Goal: Obtain resource: Obtain resource

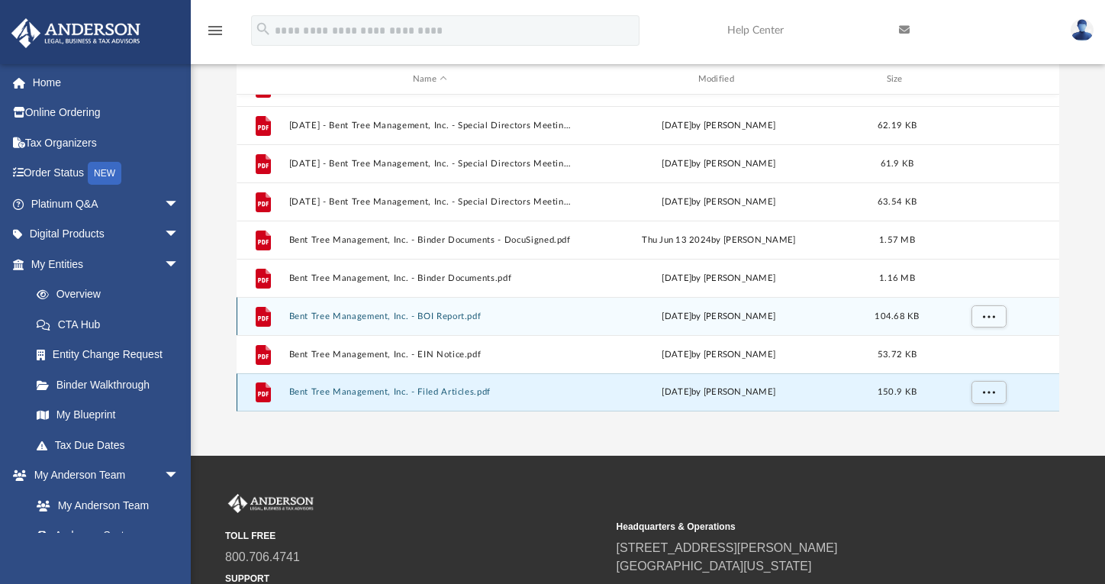
scroll to position [266, 0]
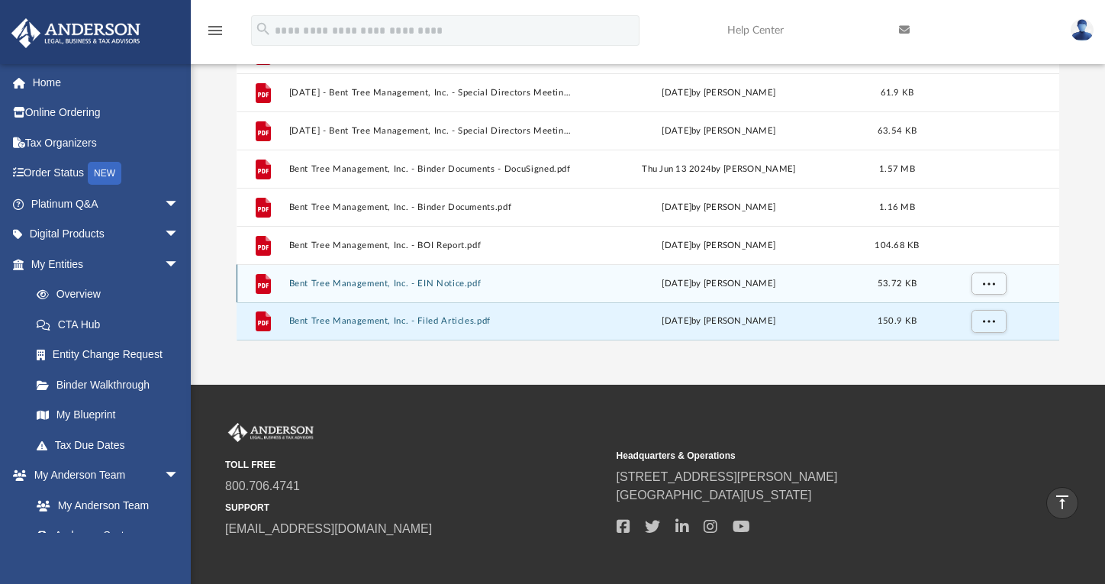
click at [416, 279] on button "Bent Tree Management, Inc. - EIN Notice.pdf" at bounding box center [429, 284] width 282 height 10
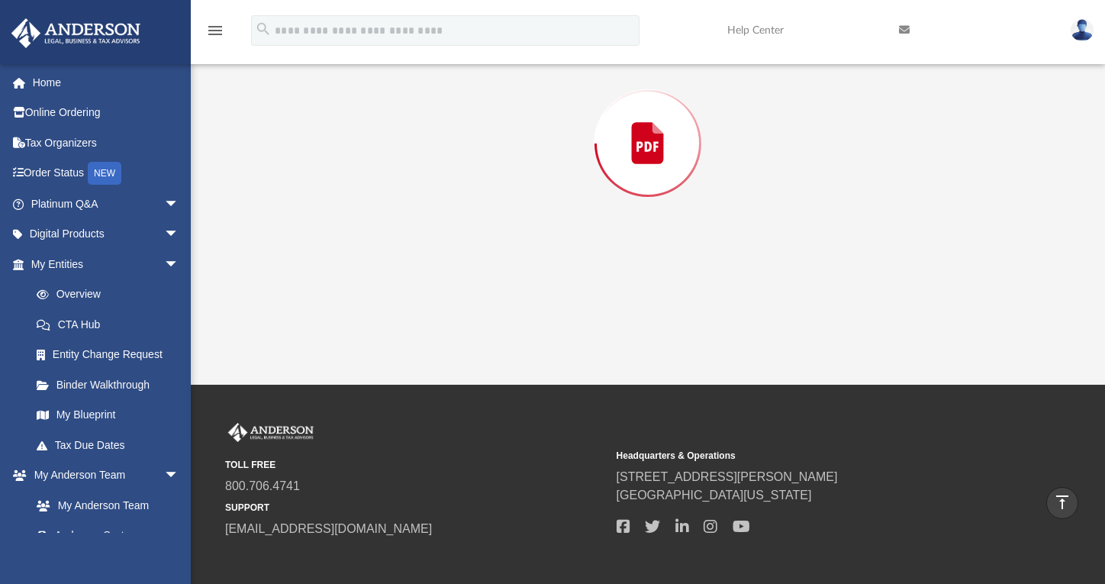
scroll to position [172, 0]
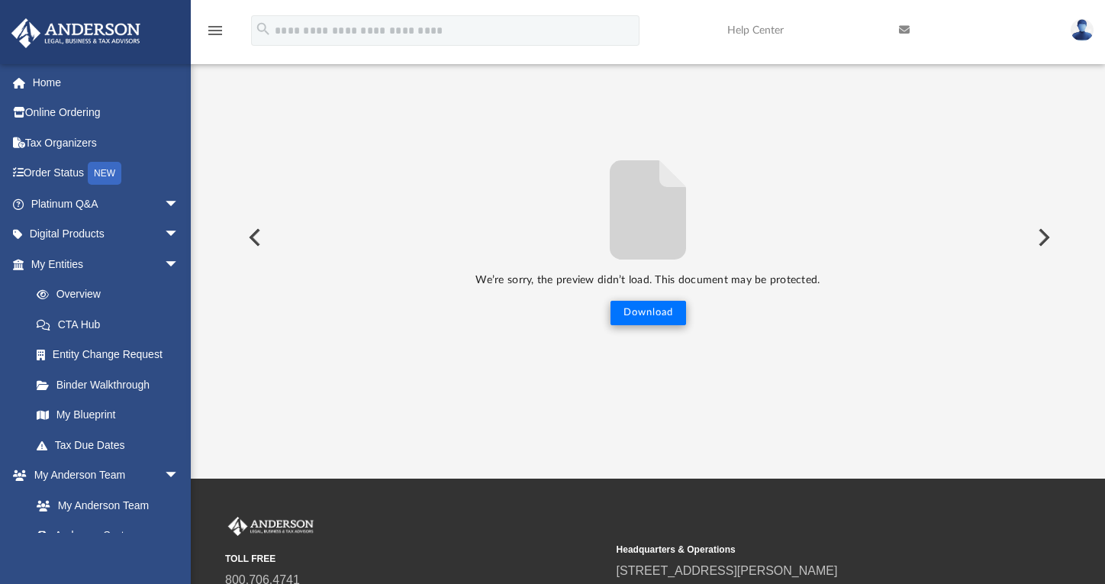
click at [669, 317] on button "Download" at bounding box center [648, 313] width 76 height 24
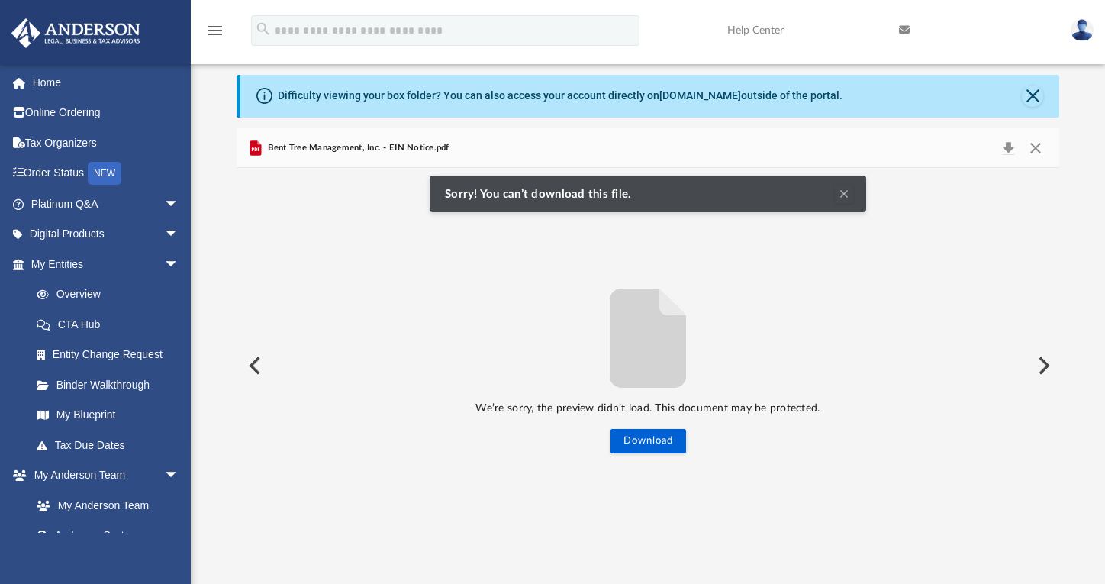
scroll to position [0, 0]
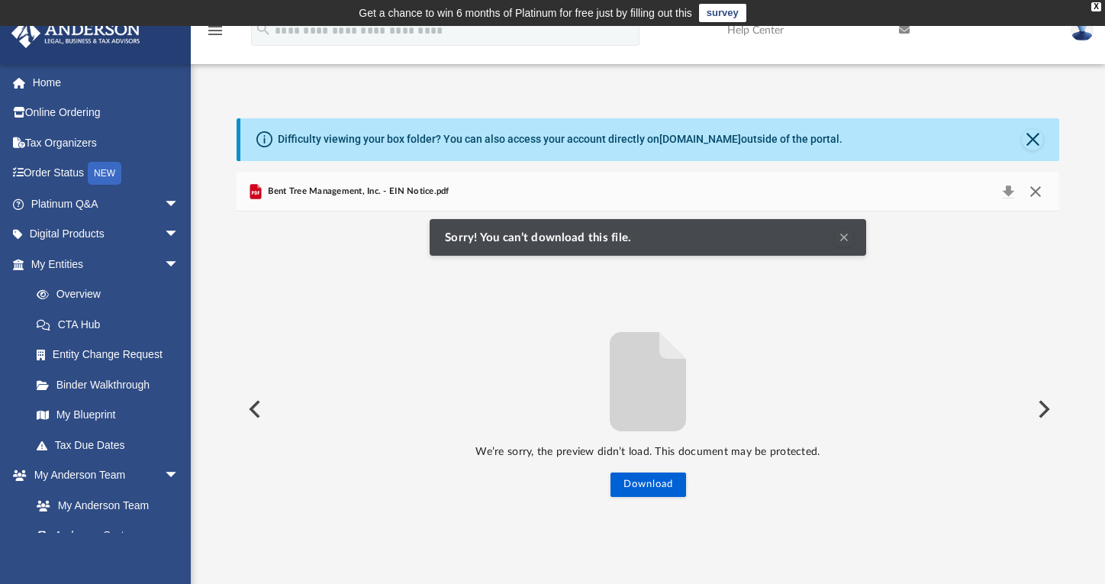
click at [1040, 186] on button "Close" at bounding box center [1035, 191] width 27 height 21
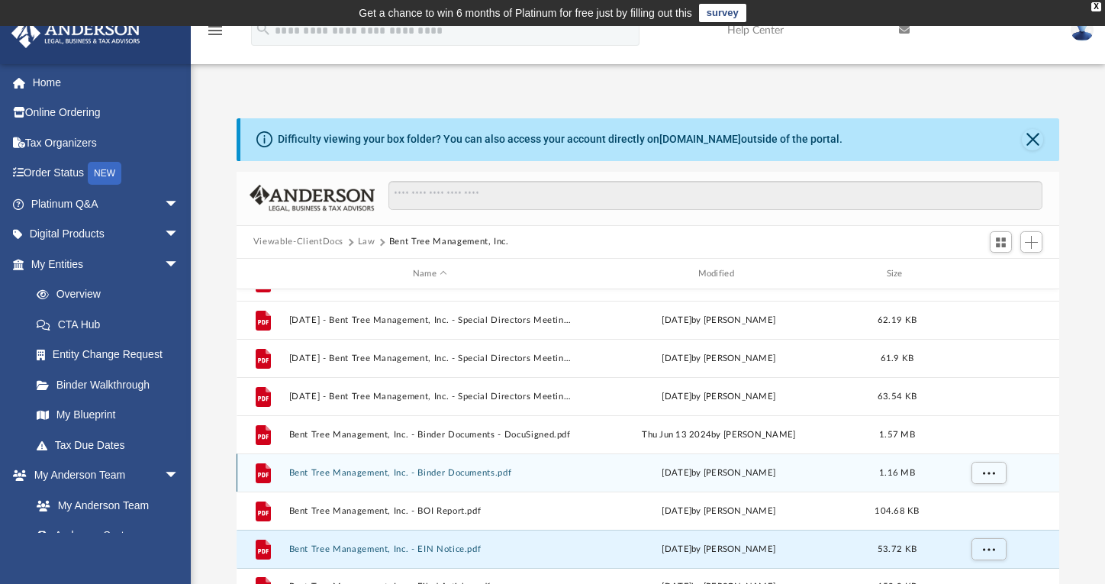
scroll to position [85, 0]
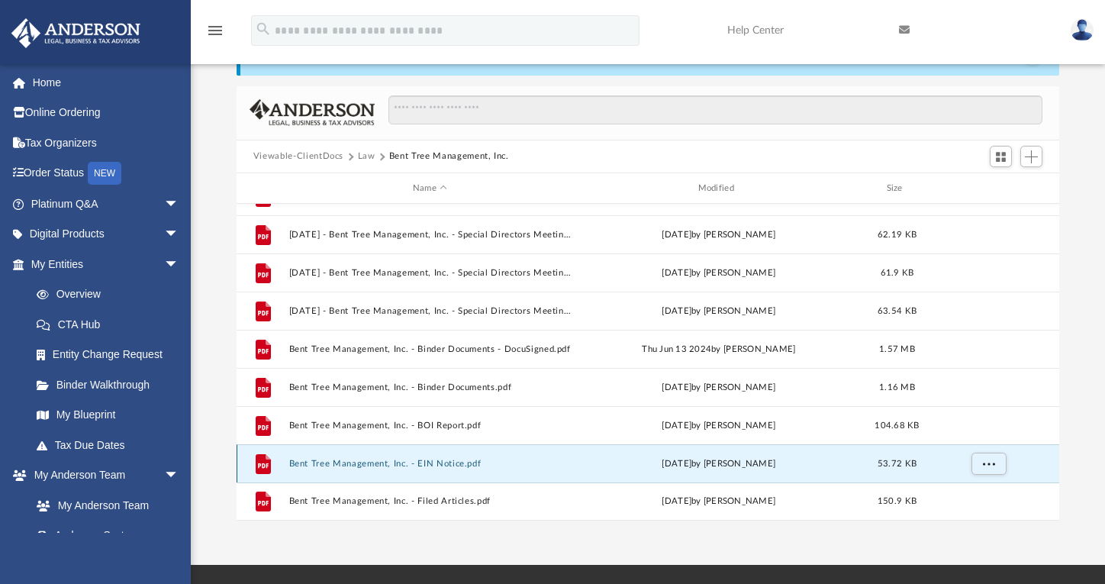
click at [437, 460] on button "Bent Tree Management, Inc. - EIN Notice.pdf" at bounding box center [429, 464] width 282 height 10
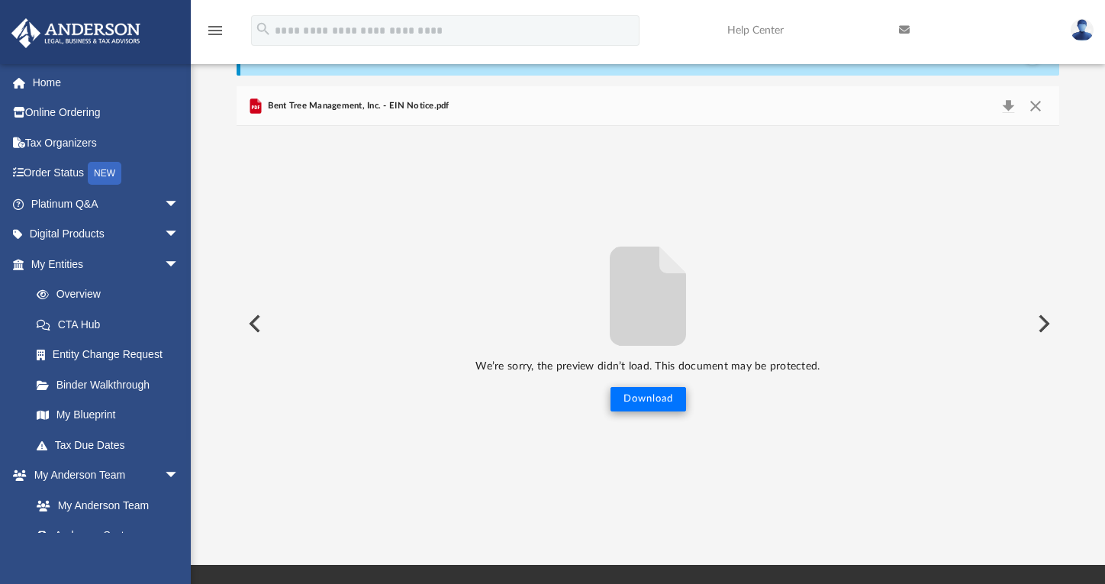
click at [610, 404] on button "Download" at bounding box center [648, 399] width 76 height 24
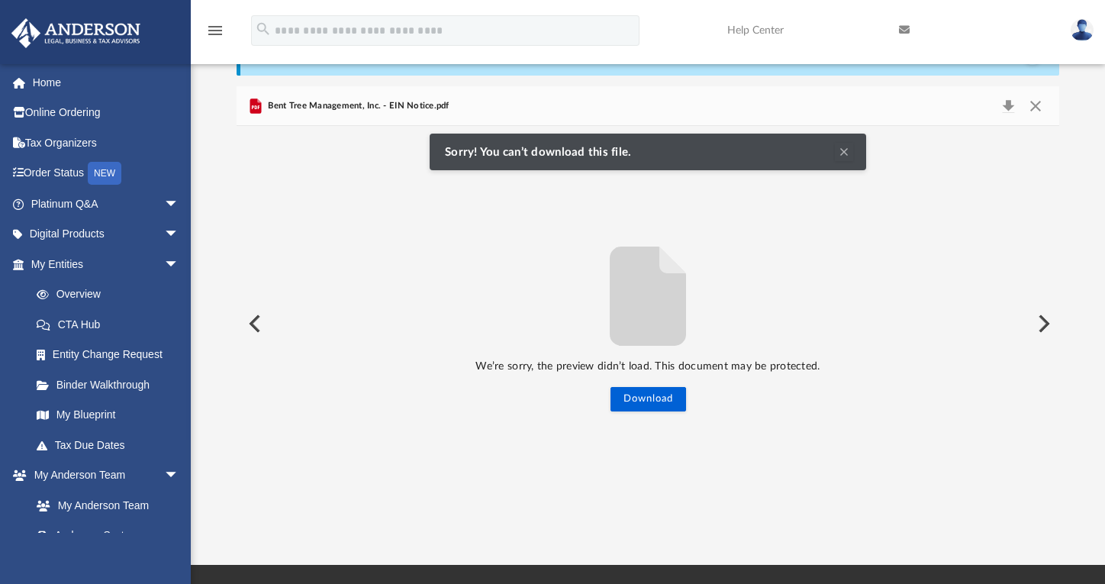
click at [743, 243] on div "We’re sorry, the preview didn’t load. This document may be protected. Download" at bounding box center [648, 323] width 823 height 177
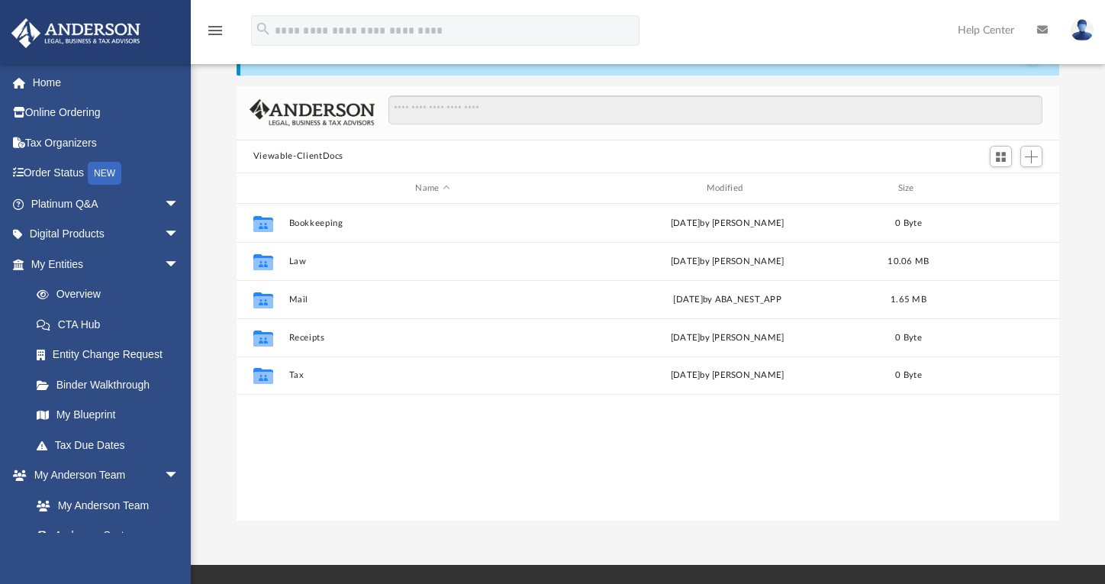
scroll to position [336, 811]
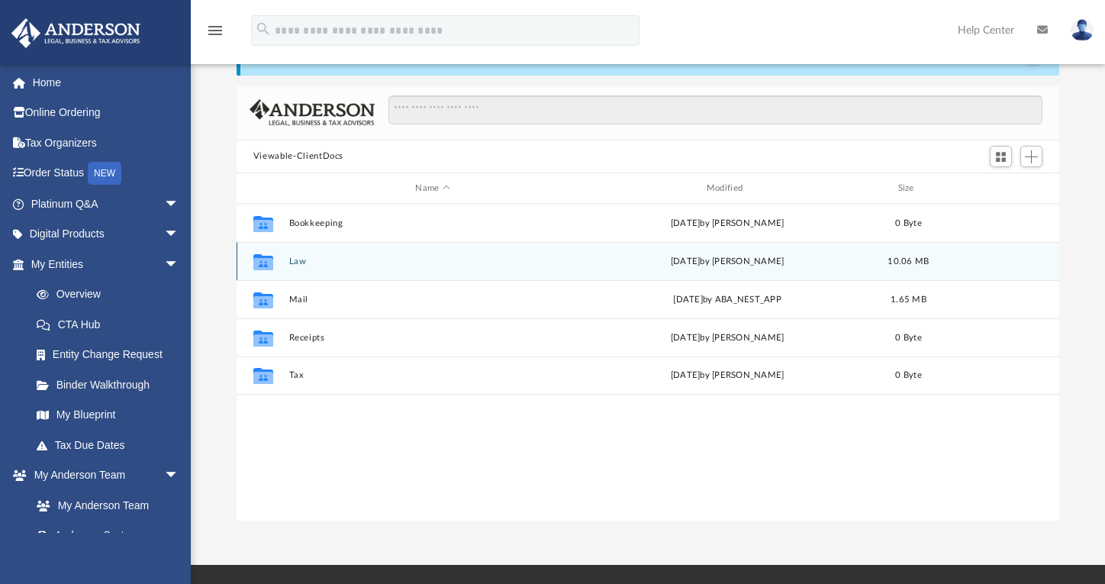
click at [299, 262] on button "Law" at bounding box center [432, 261] width 288 height 10
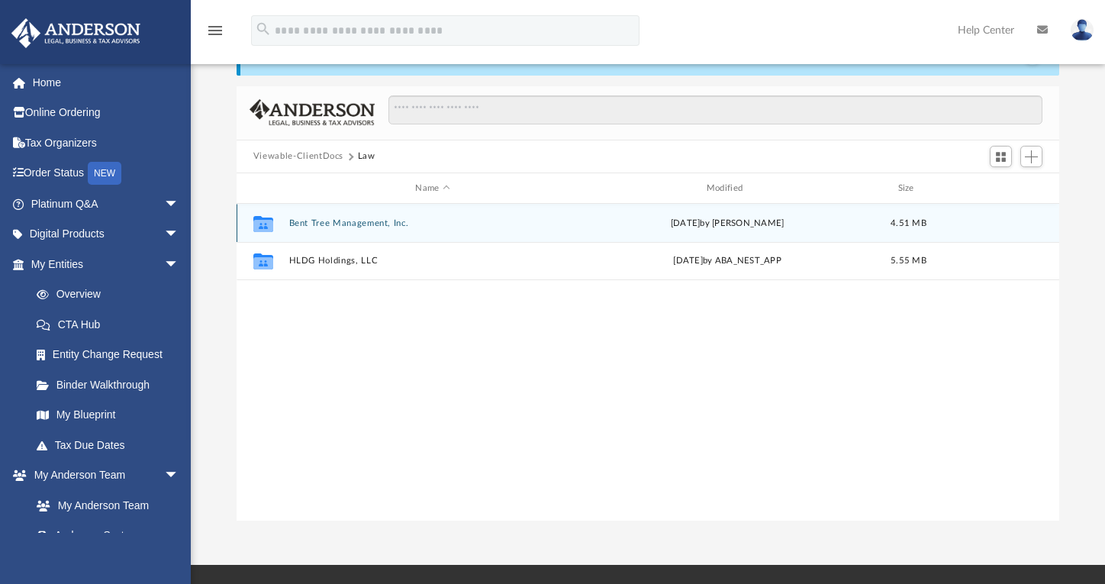
click at [344, 219] on button "Bent Tree Management, Inc." at bounding box center [432, 223] width 288 height 10
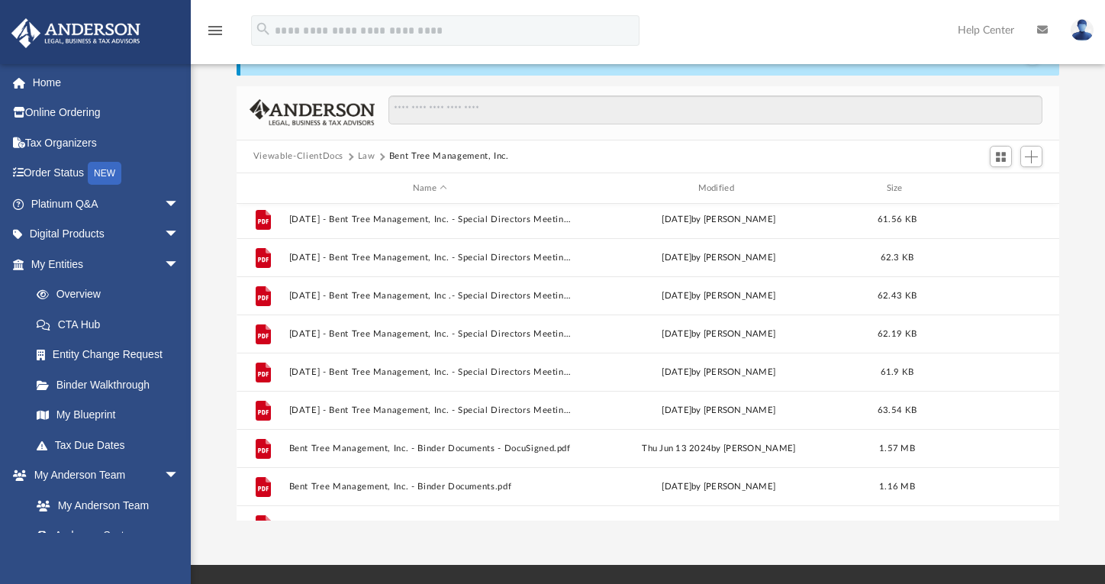
scroll to position [217, 0]
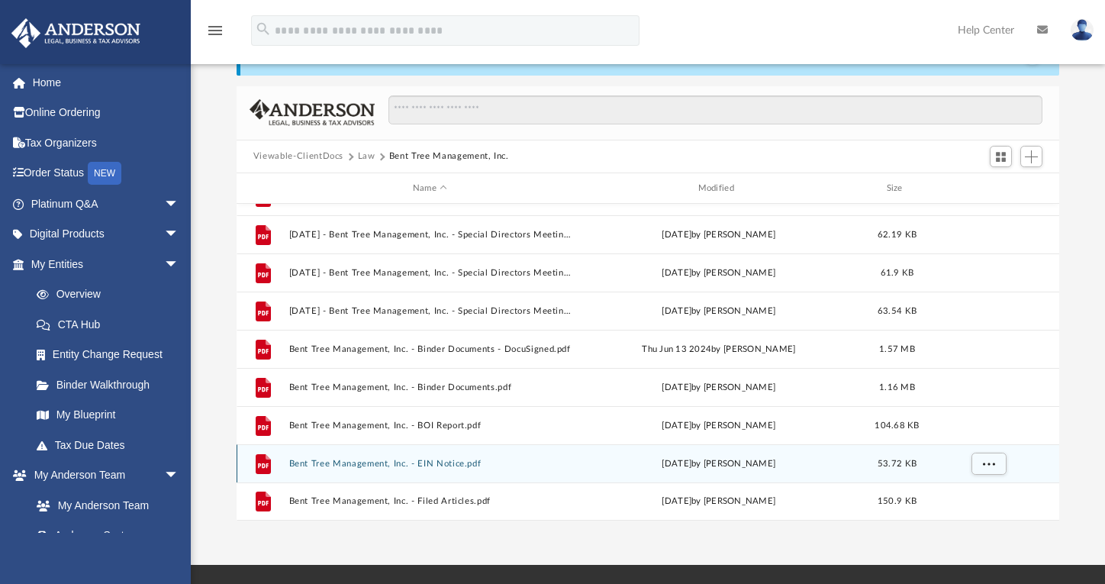
click at [444, 466] on button "Bent Tree Management, Inc. - EIN Notice.pdf" at bounding box center [429, 464] width 282 height 10
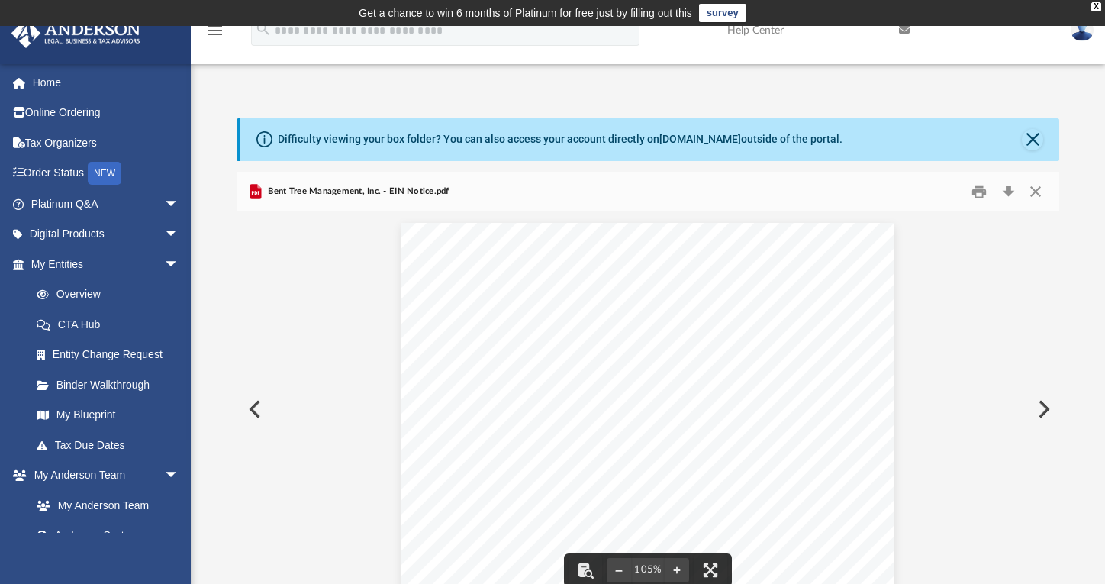
scroll to position [3, 0]
click at [1034, 188] on button "Close" at bounding box center [1035, 191] width 27 height 24
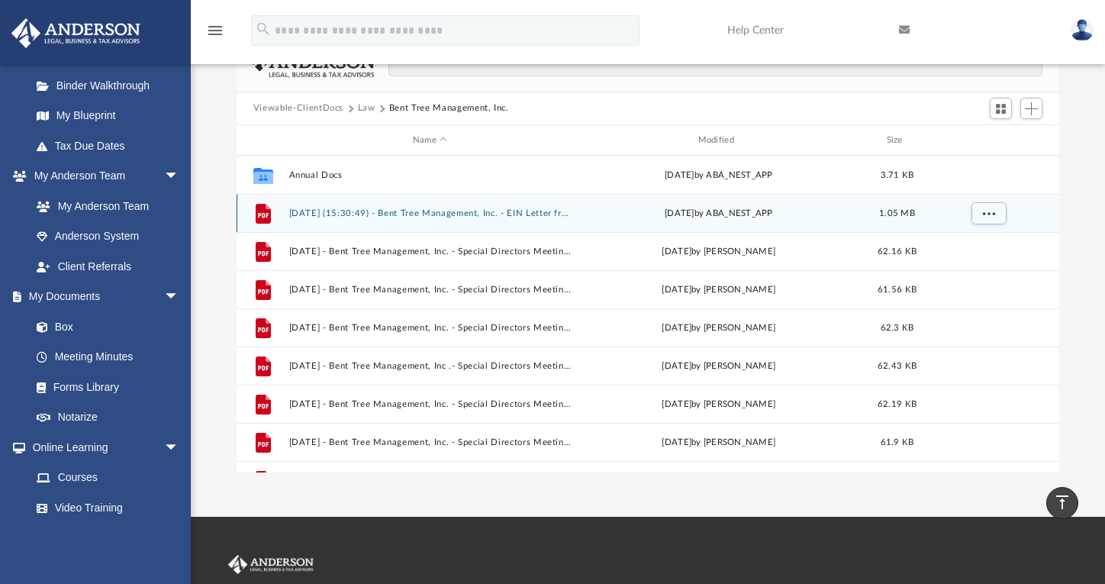
scroll to position [0, 0]
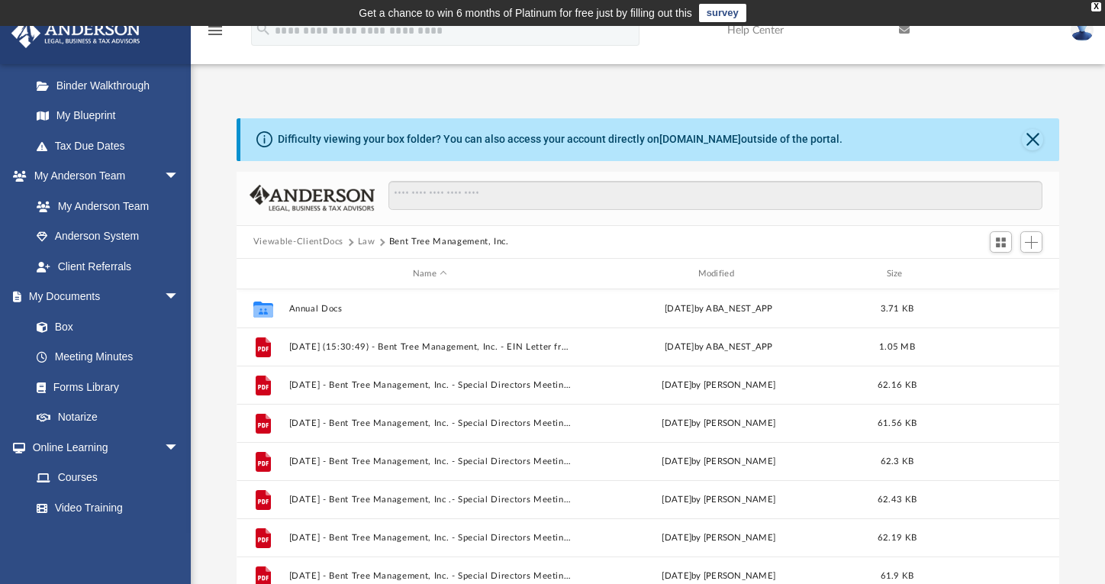
click at [340, 241] on button "Viewable-ClientDocs" at bounding box center [298, 242] width 90 height 14
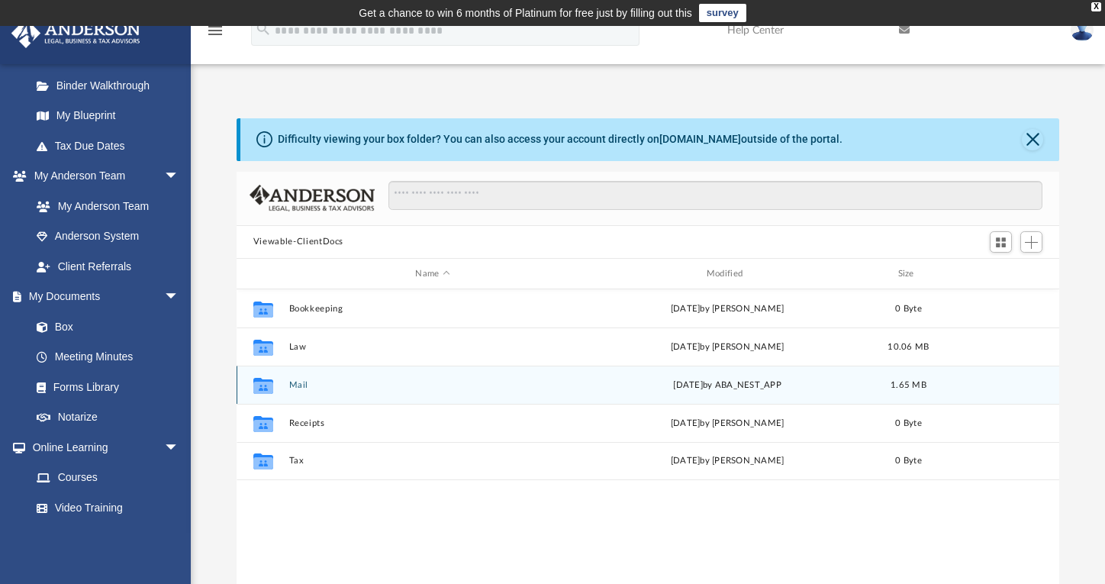
click at [298, 388] on button "Mail" at bounding box center [432, 385] width 288 height 10
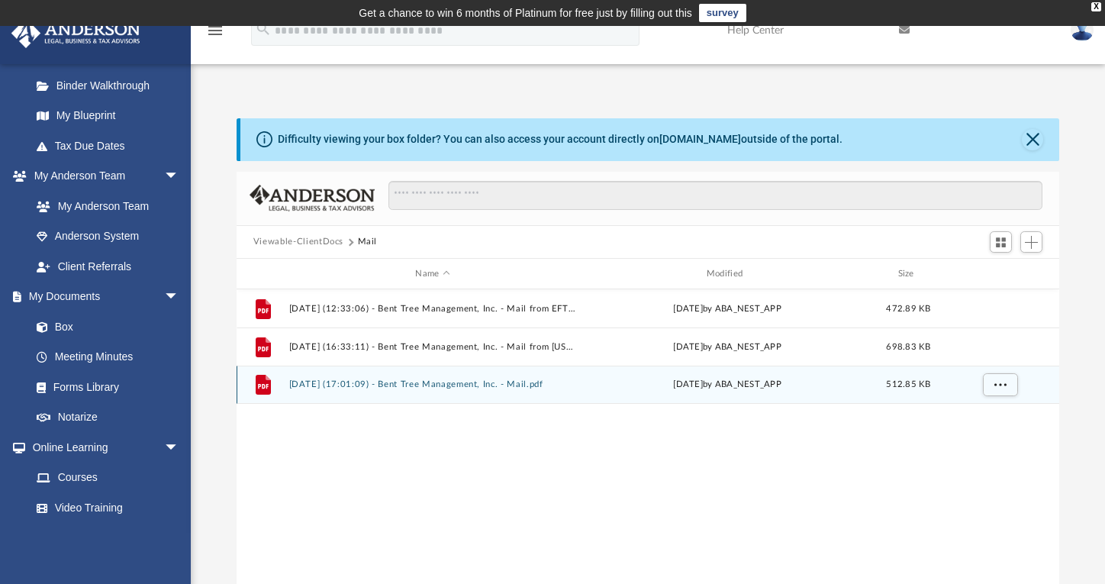
click at [479, 380] on button "[DATE] (17:01:09) - Bent Tree Management, Inc. - Mail.pdf" at bounding box center [432, 385] width 288 height 10
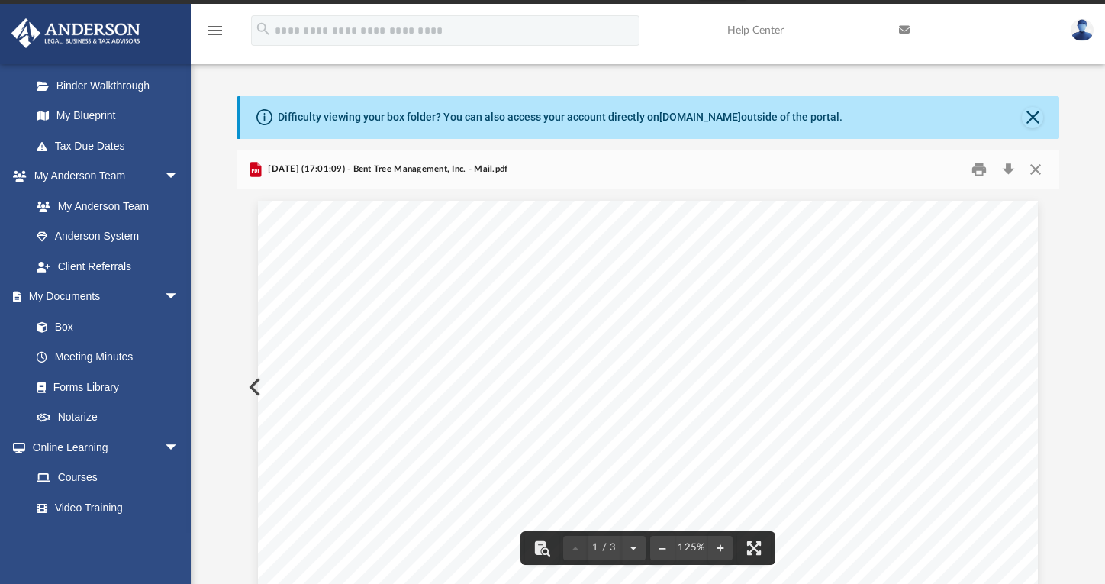
drag, startPoint x: 900, startPoint y: 405, endPoint x: 858, endPoint y: 406, distance: 41.2
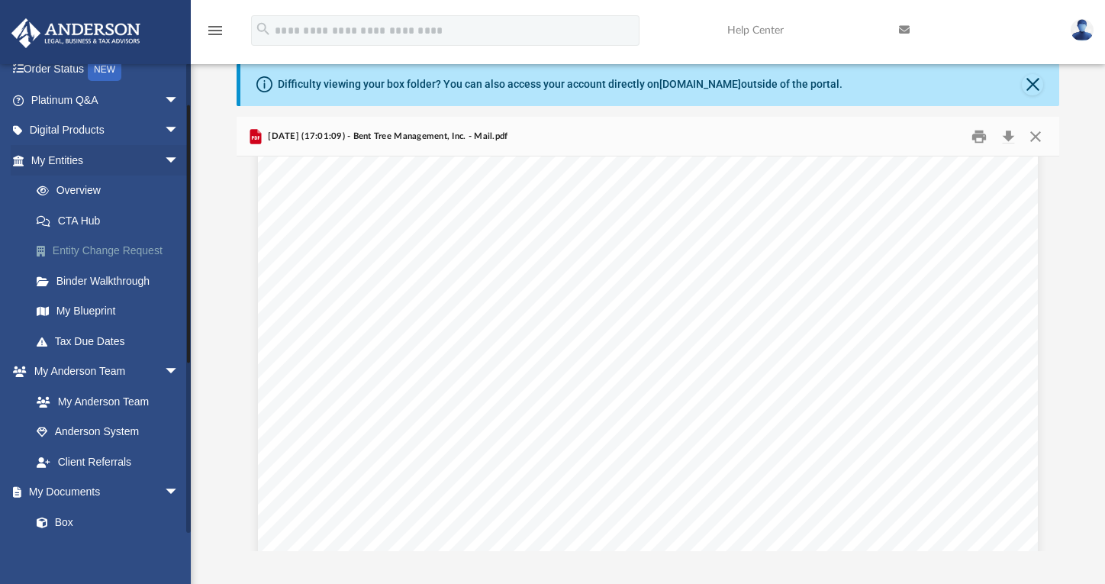
scroll to position [73, 0]
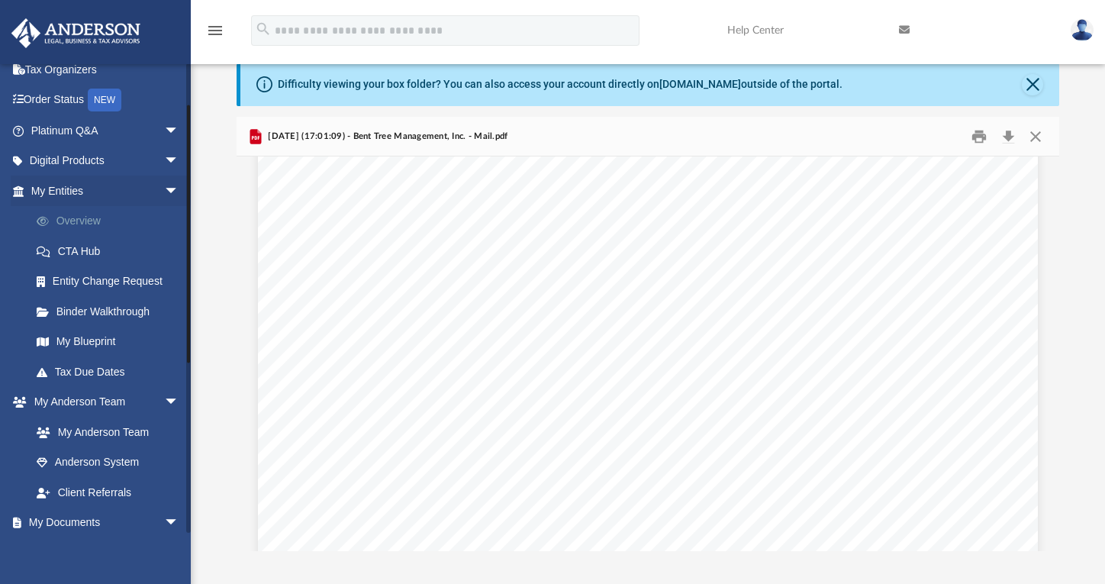
click at [90, 217] on link "Overview" at bounding box center [111, 221] width 181 height 31
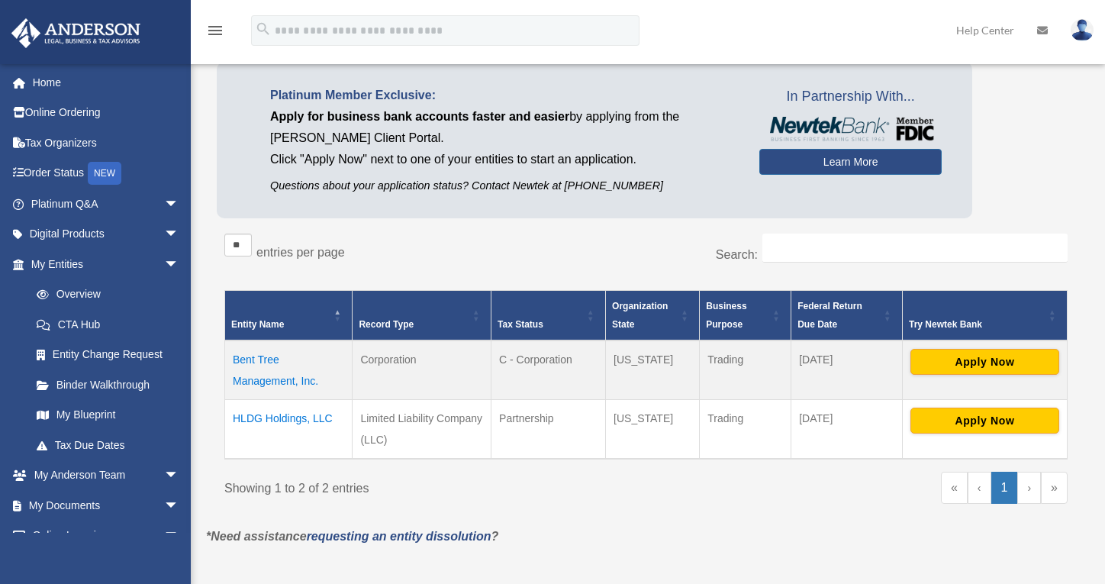
scroll to position [132, 0]
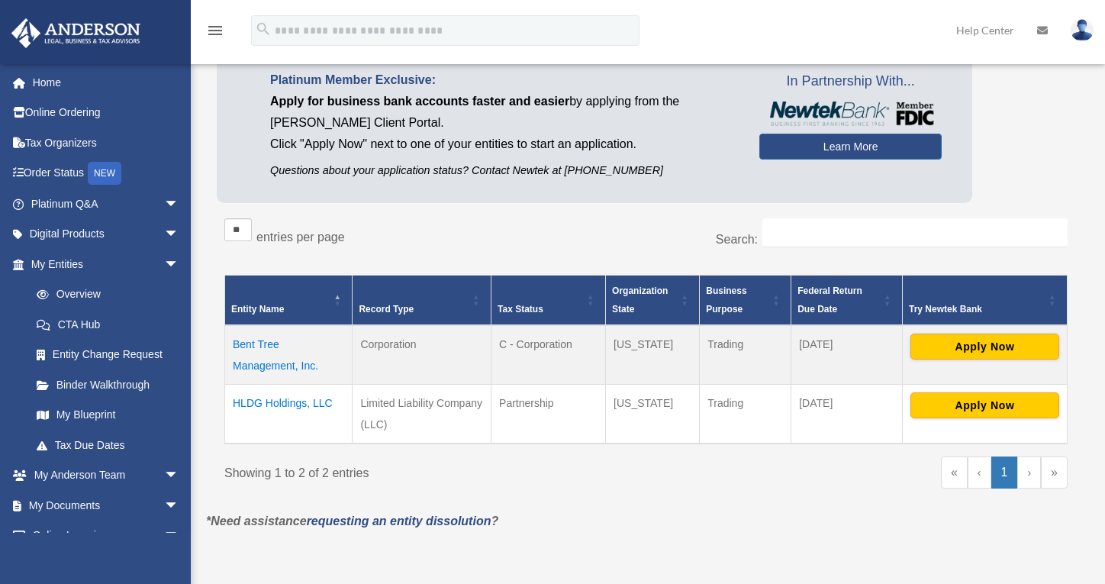
click at [268, 343] on td "Bent Tree Management, Inc." at bounding box center [288, 355] width 127 height 60
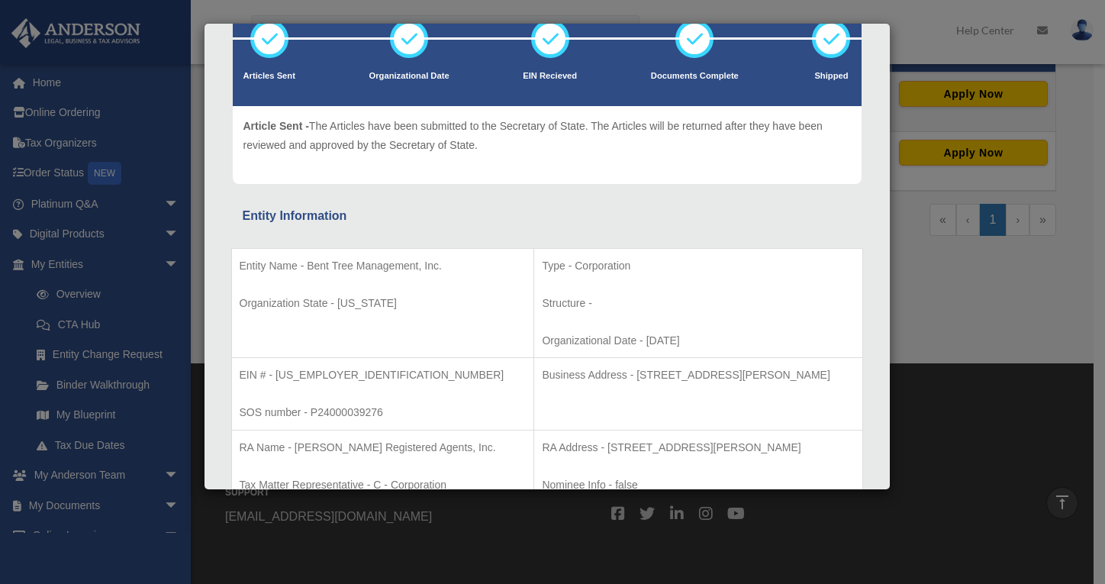
scroll to position [14, 0]
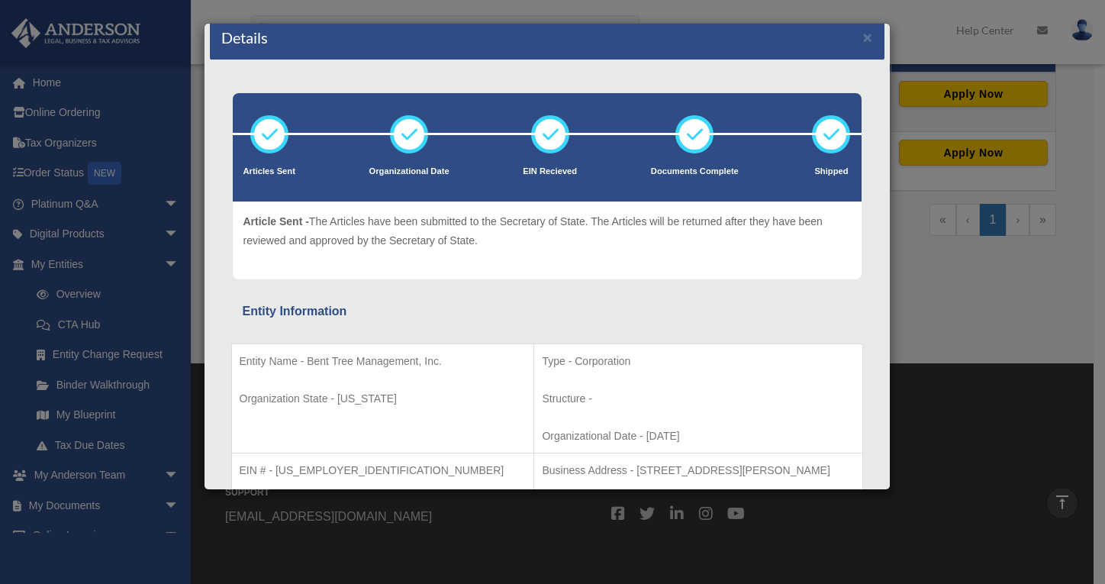
click at [913, 294] on div "Details × Articles Sent Organizational Date" at bounding box center [552, 292] width 1105 height 584
